Goal: Task Accomplishment & Management: Complete application form

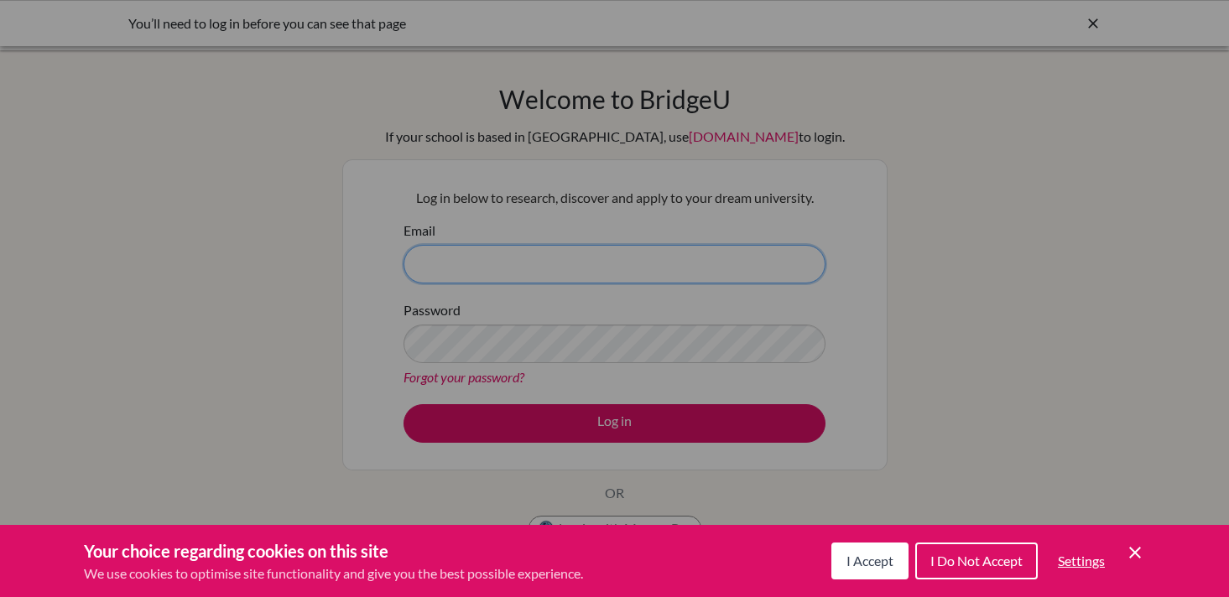
type input "[EMAIL_ADDRESS][DOMAIN_NAME]"
click at [874, 560] on span "I Accept" at bounding box center [870, 561] width 47 height 16
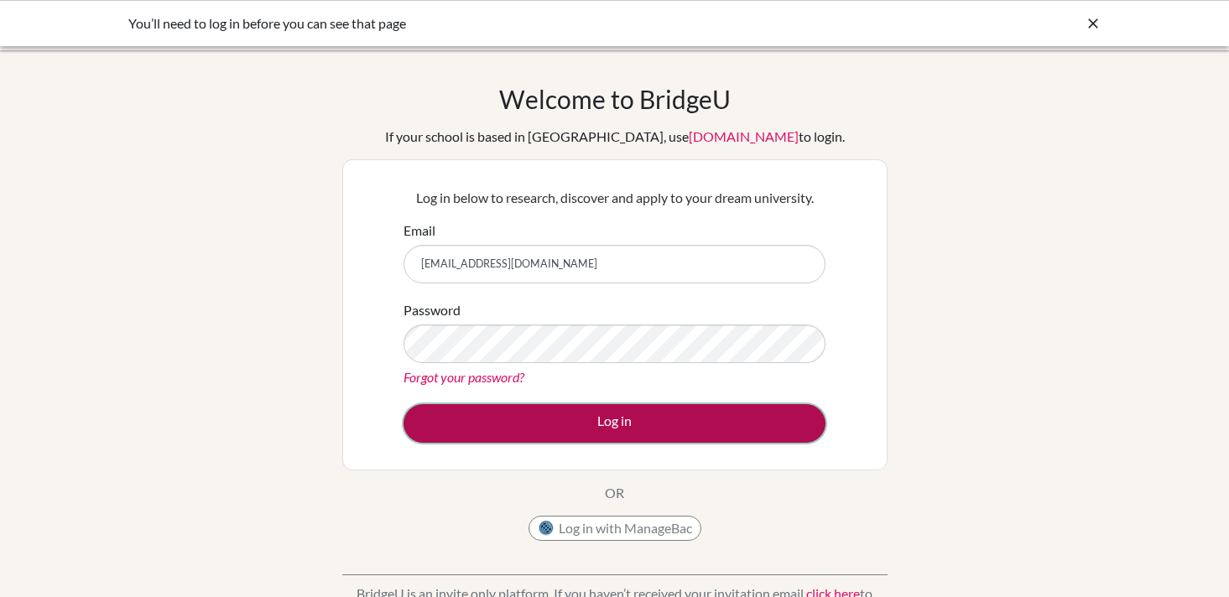
click at [720, 423] on button "Log in" at bounding box center [615, 423] width 422 height 39
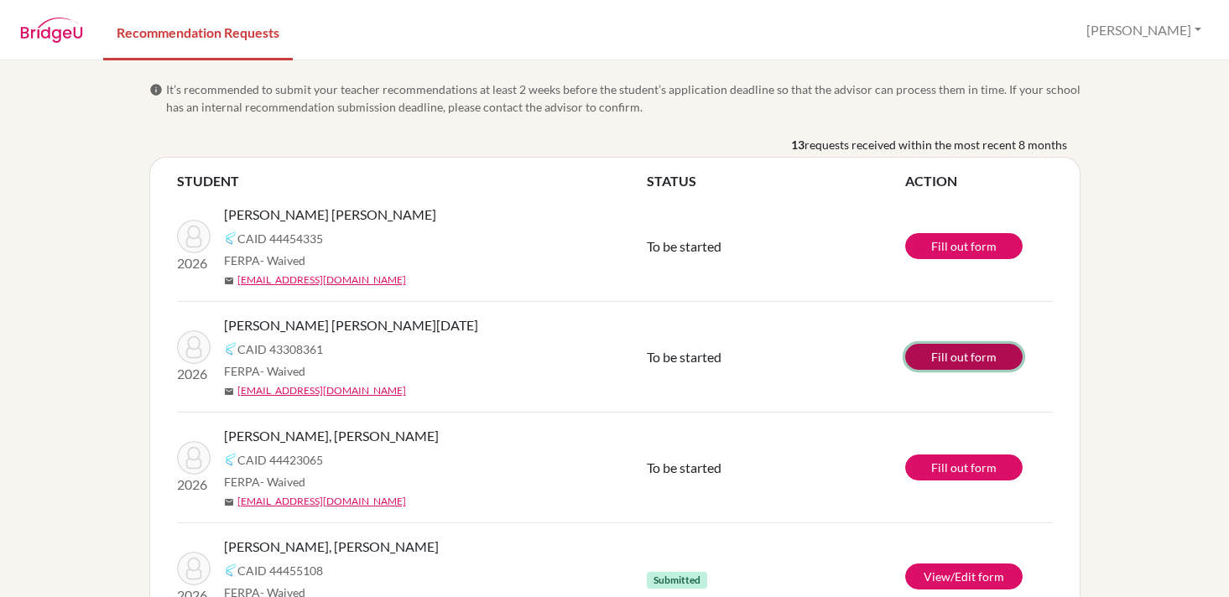
click at [945, 352] on link "Fill out form" at bounding box center [963, 357] width 117 height 26
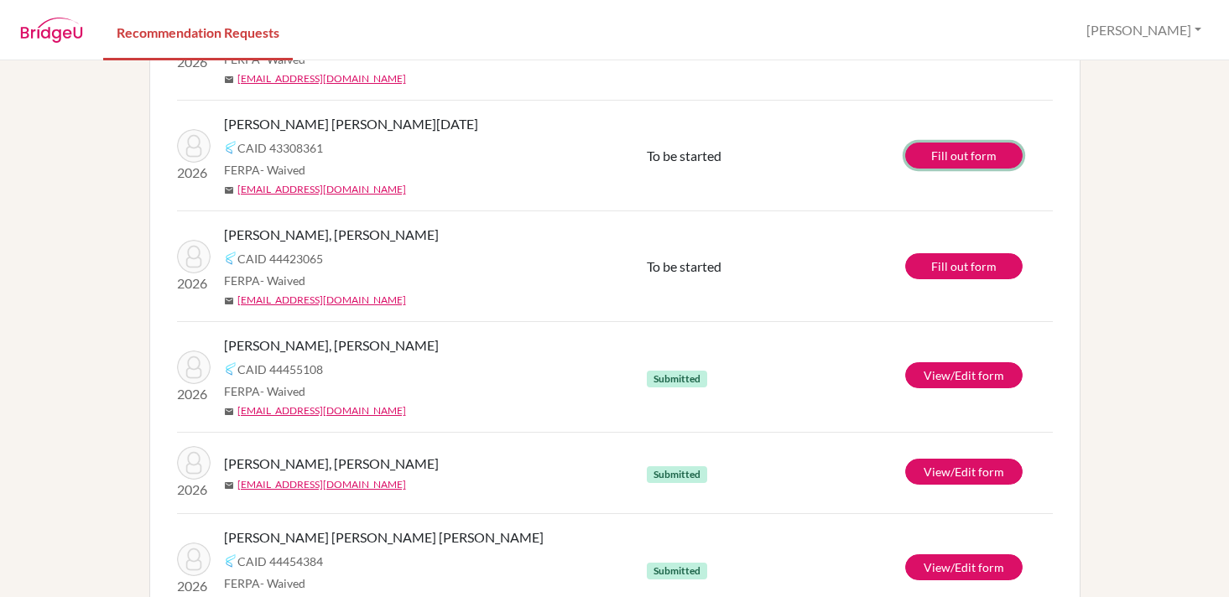
scroll to position [205, 0]
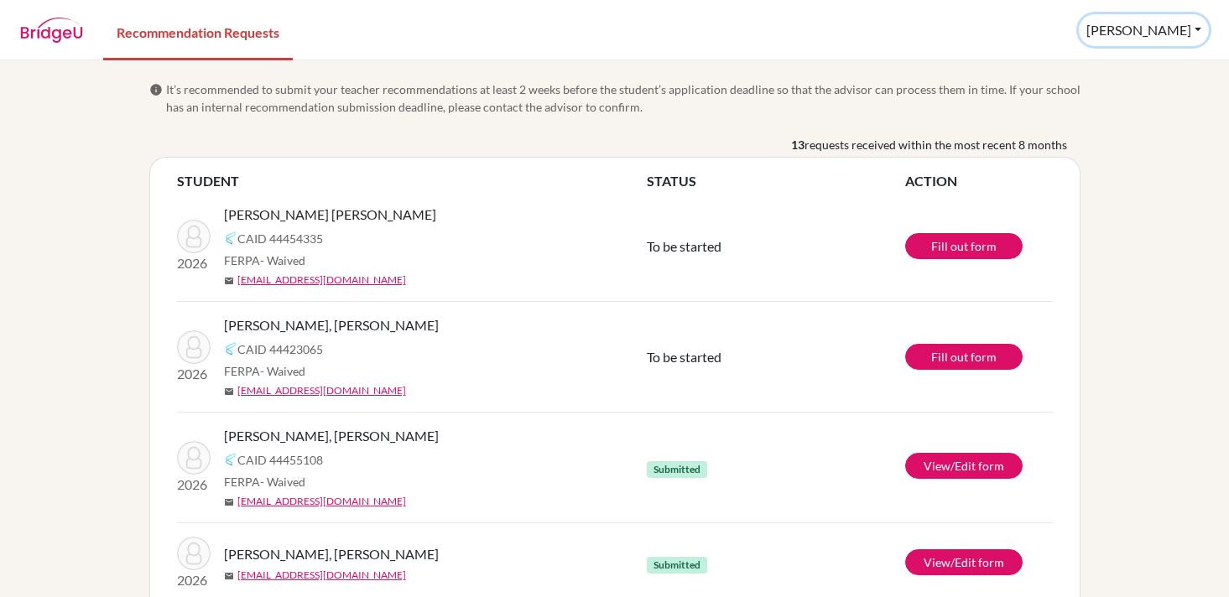
click at [1184, 30] on button "[PERSON_NAME]" at bounding box center [1144, 30] width 130 height 32
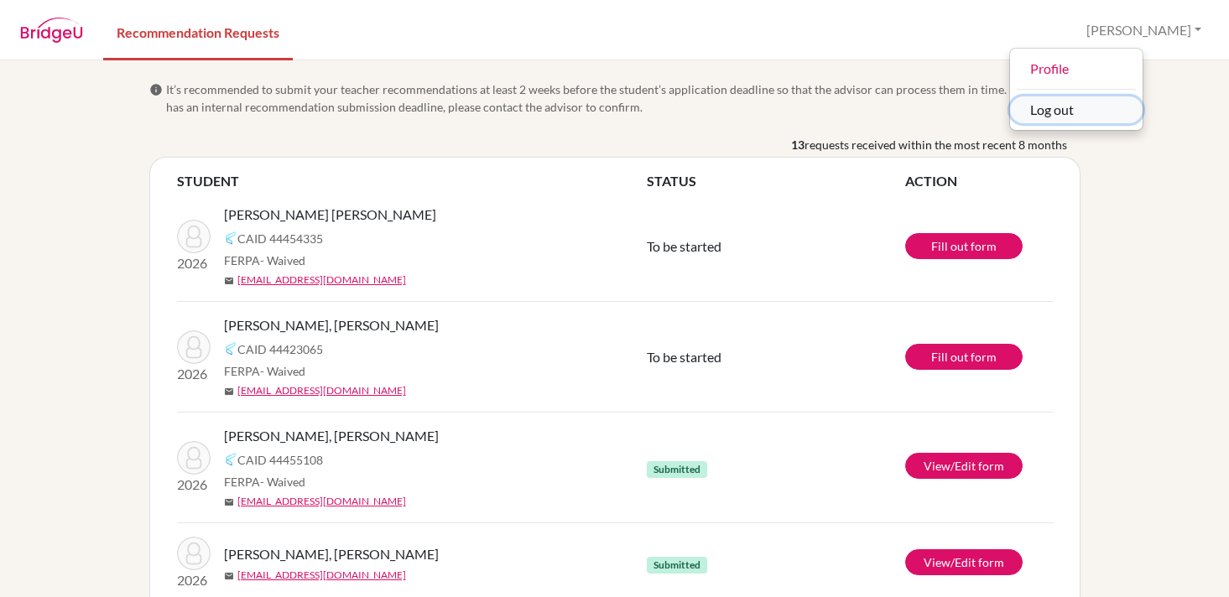
click at [1141, 107] on button "Log out" at bounding box center [1076, 110] width 133 height 27
